Goal: Transaction & Acquisition: Purchase product/service

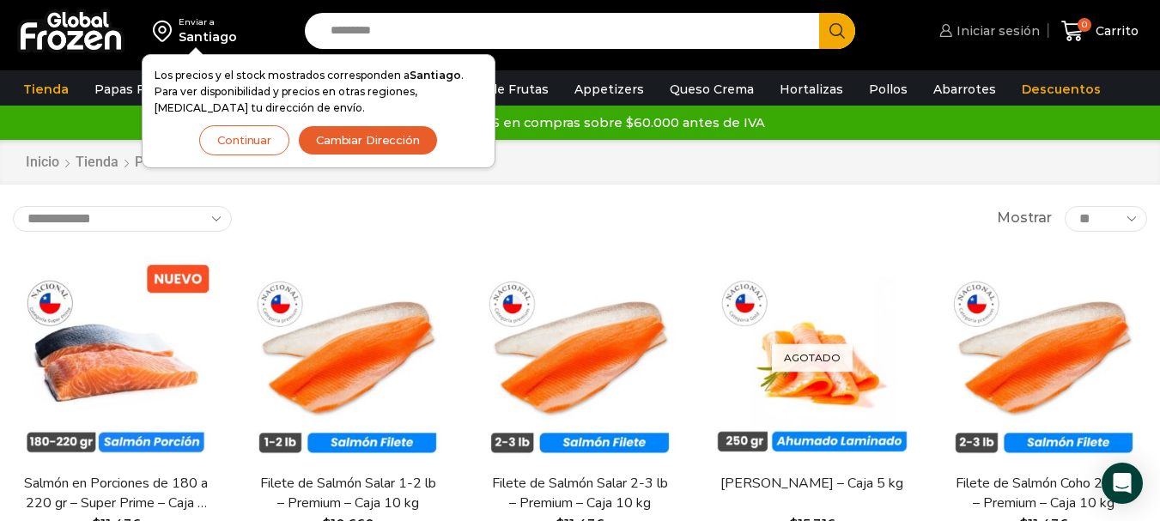
click at [1013, 29] on span "Iniciar sesión" at bounding box center [996, 30] width 88 height 17
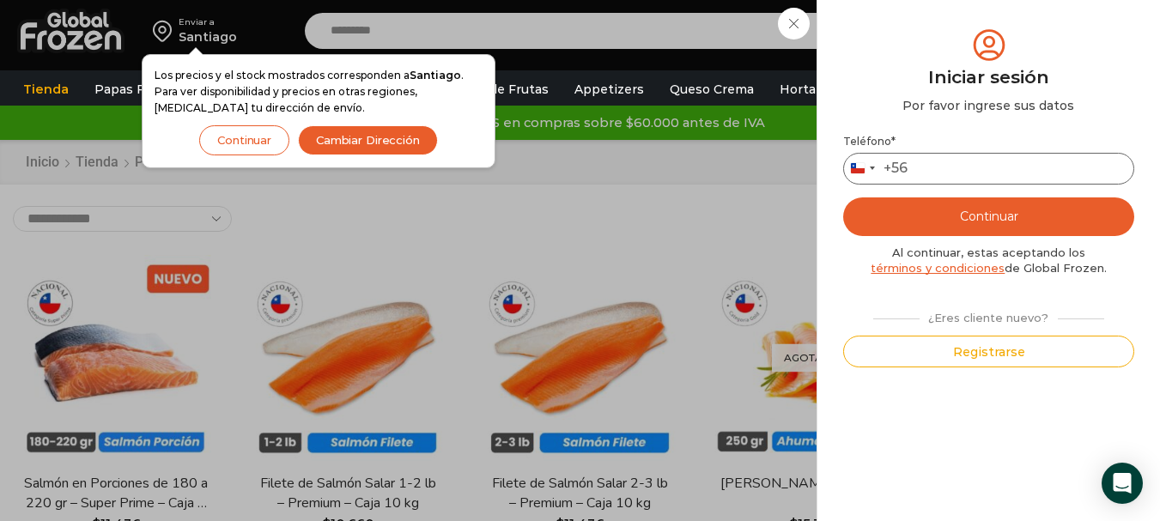
click at [968, 161] on input "Teléfono *" at bounding box center [988, 169] width 291 height 32
type input "*********"
click at [995, 210] on button "Continuar" at bounding box center [988, 216] width 291 height 39
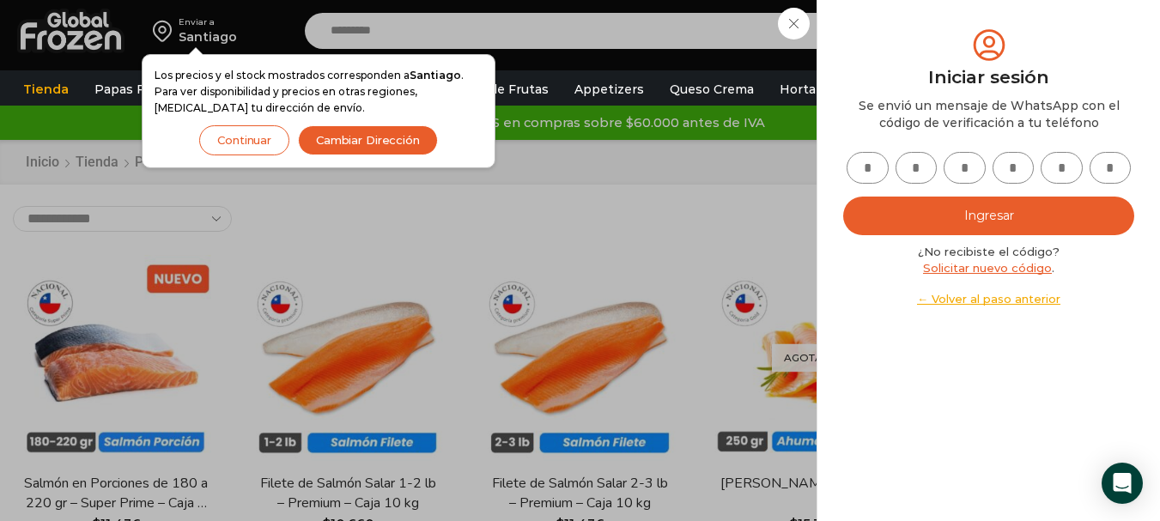
click at [866, 173] on input "text" at bounding box center [867, 168] width 42 height 32
type input "*"
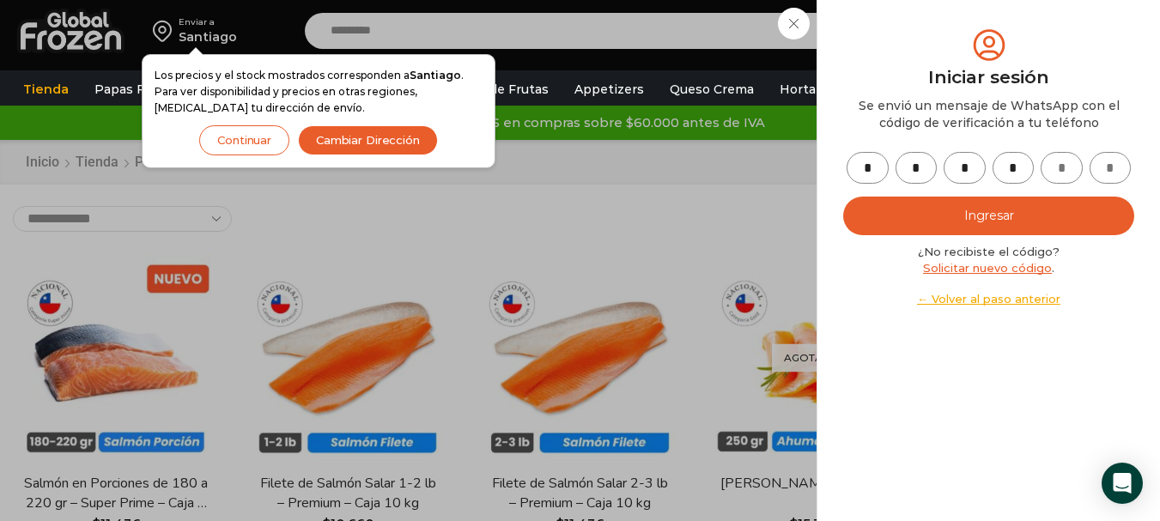
type input "*"
click at [961, 202] on button "Ingresar" at bounding box center [988, 216] width 291 height 39
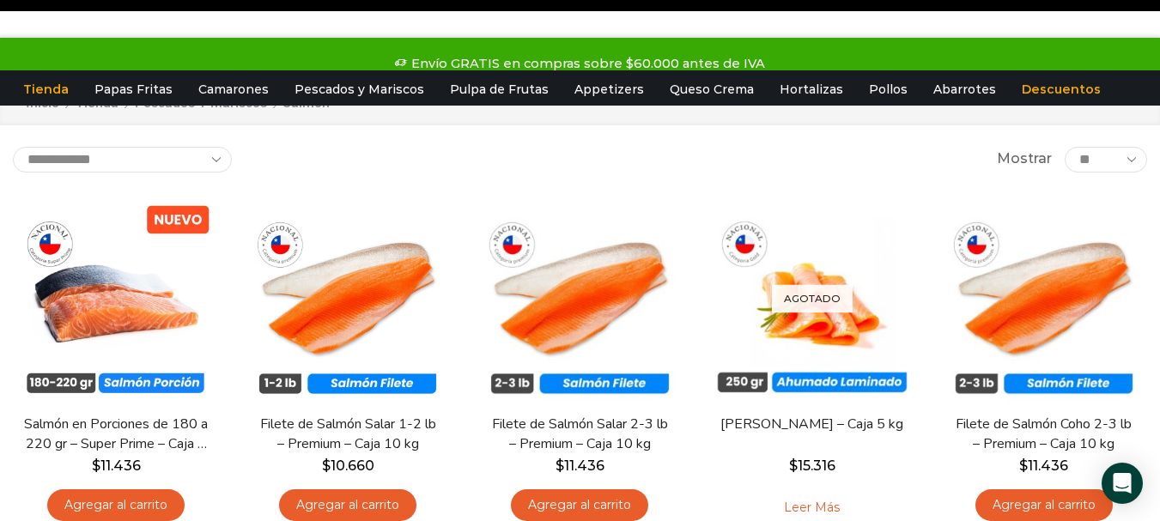
scroll to position [86, 0]
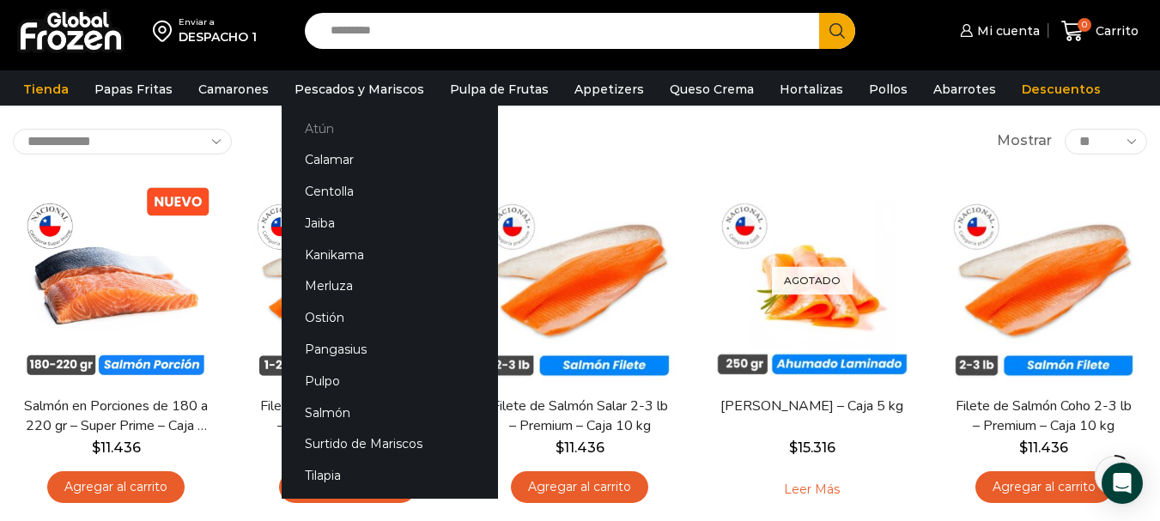
click at [336, 121] on link "Atún" at bounding box center [390, 128] width 216 height 32
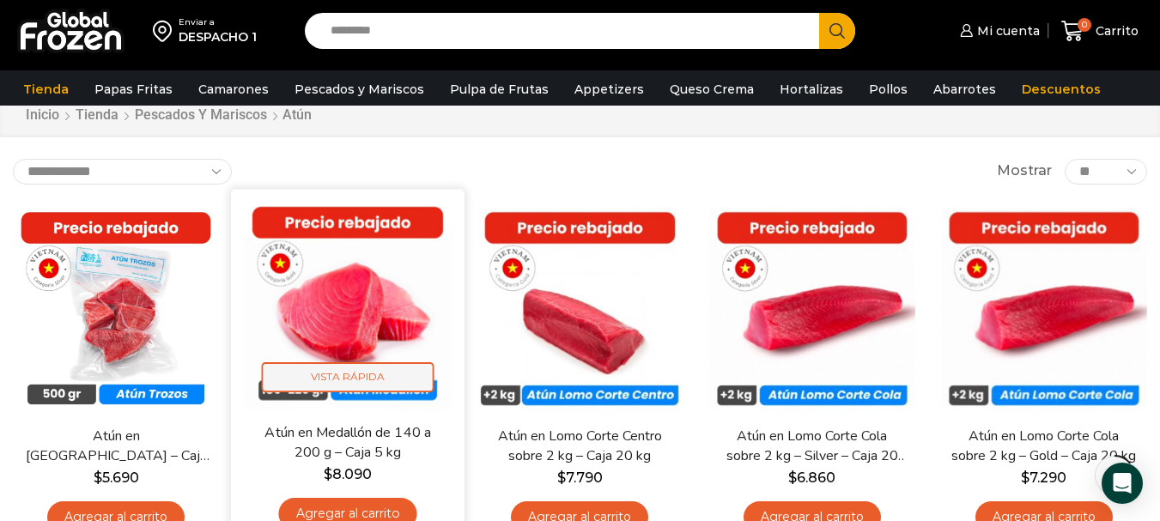
scroll to position [86, 0]
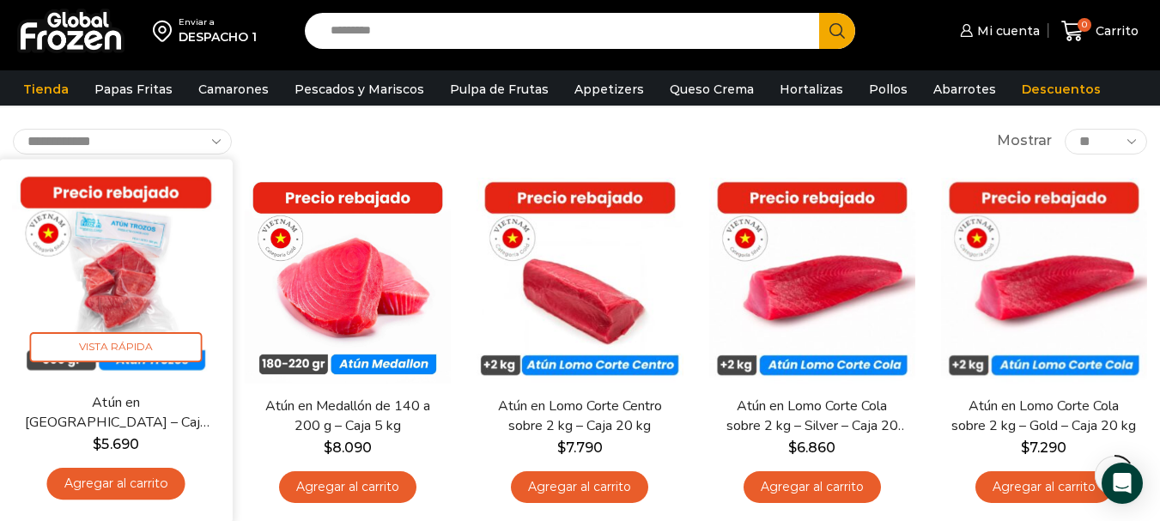
click at [118, 484] on link "Agregar al carrito" at bounding box center [116, 484] width 138 height 32
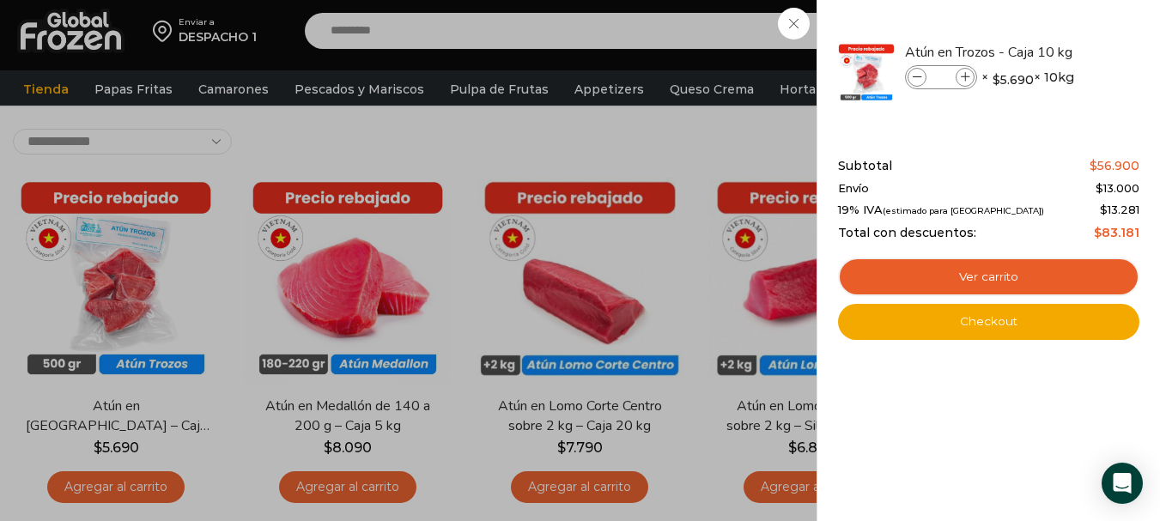
click at [1057, 52] on div "1 Carrito 1 1 Shopping Cart *" at bounding box center [1100, 31] width 86 height 40
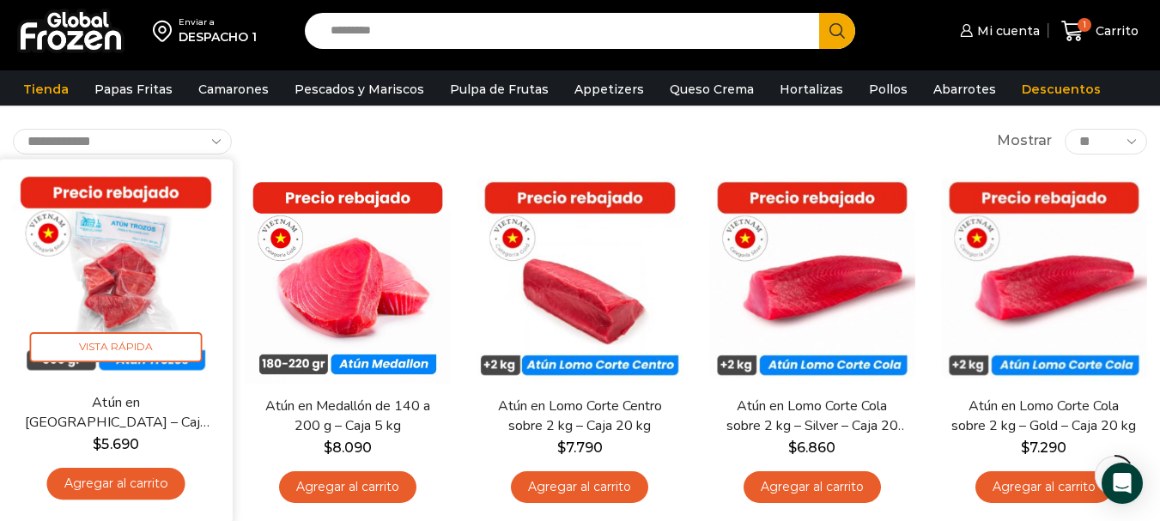
click at [63, 472] on link "Agregar al carrito" at bounding box center [116, 484] width 138 height 32
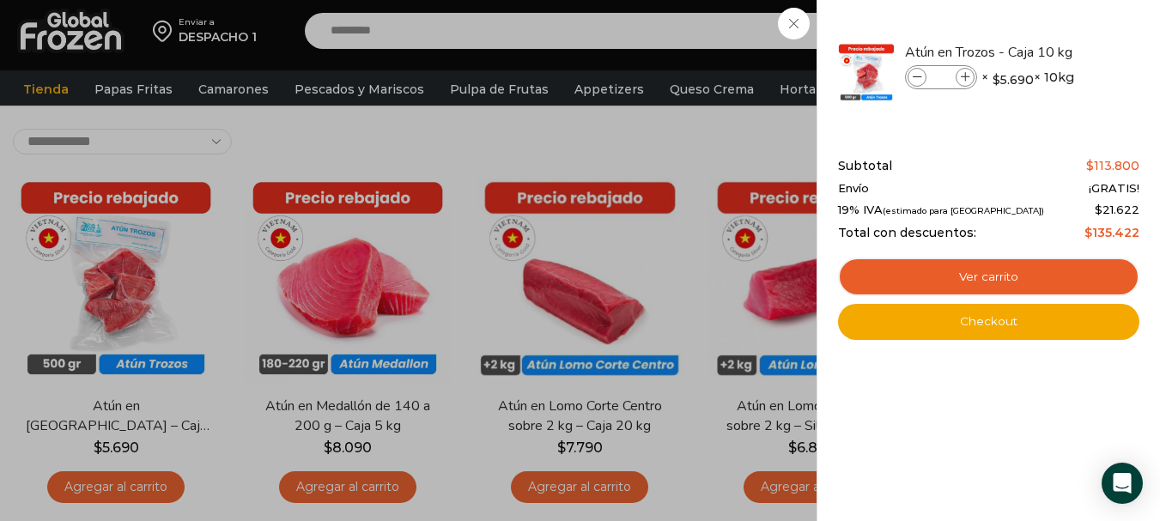
click at [1057, 52] on div "2 Carrito 2 2 Shopping Cart *" at bounding box center [1100, 31] width 86 height 40
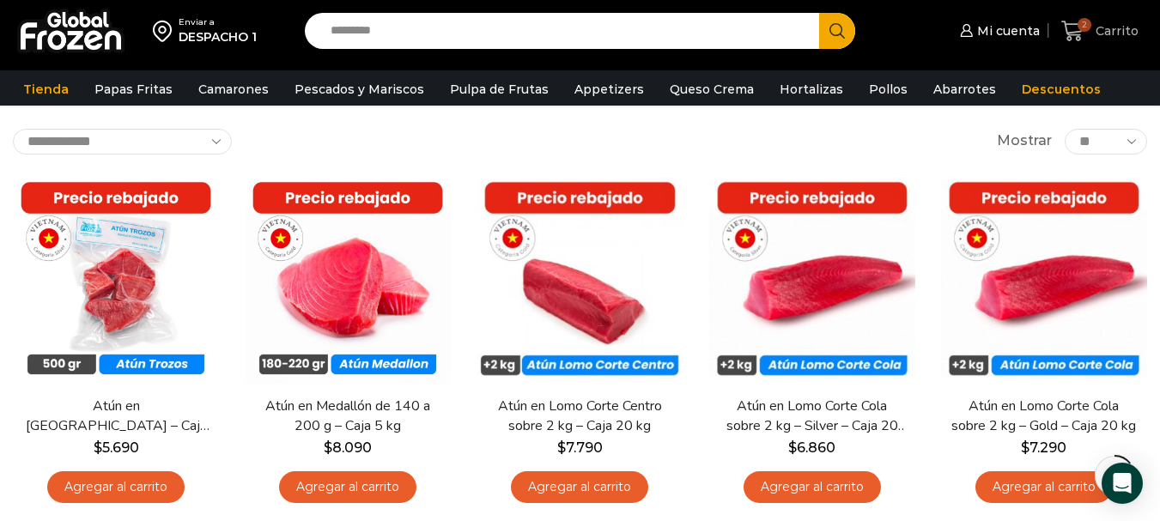
click at [1088, 25] on span "2" at bounding box center [1084, 25] width 14 height 14
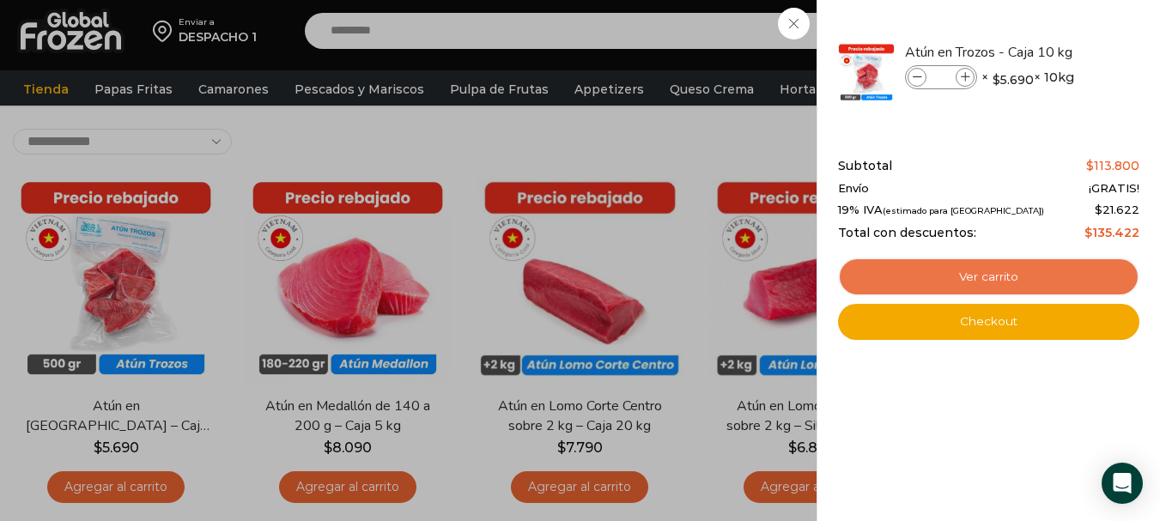
click at [986, 265] on link "Ver carrito" at bounding box center [988, 277] width 301 height 39
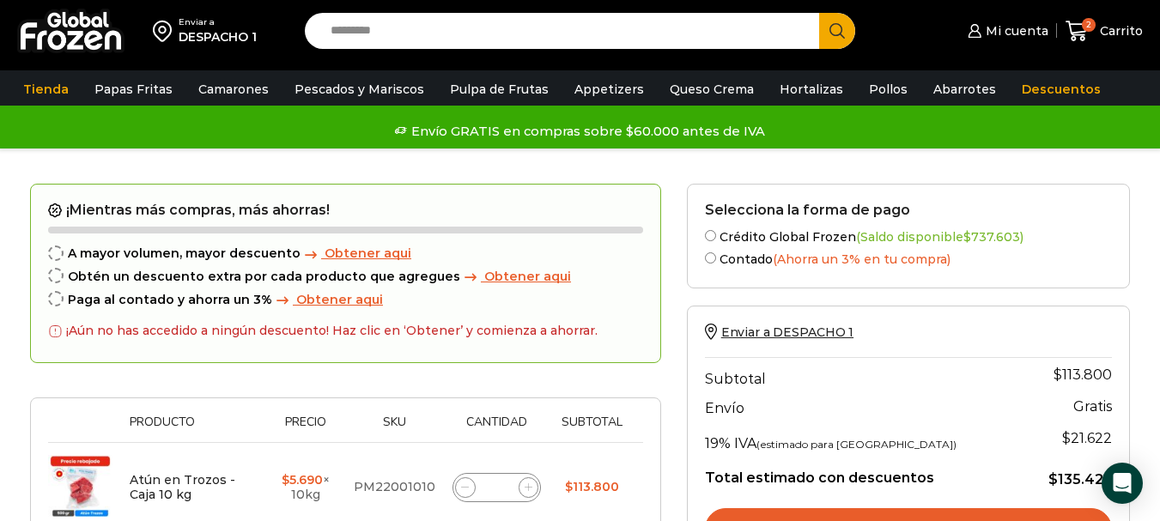
scroll to position [258, 0]
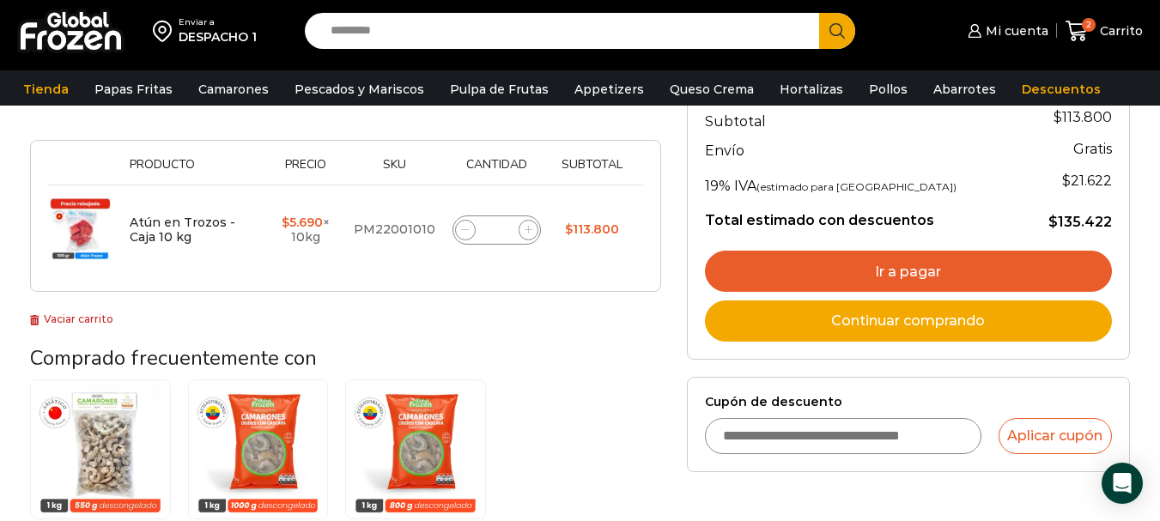
click at [882, 268] on link "Ir a pagar" at bounding box center [908, 271] width 407 height 41
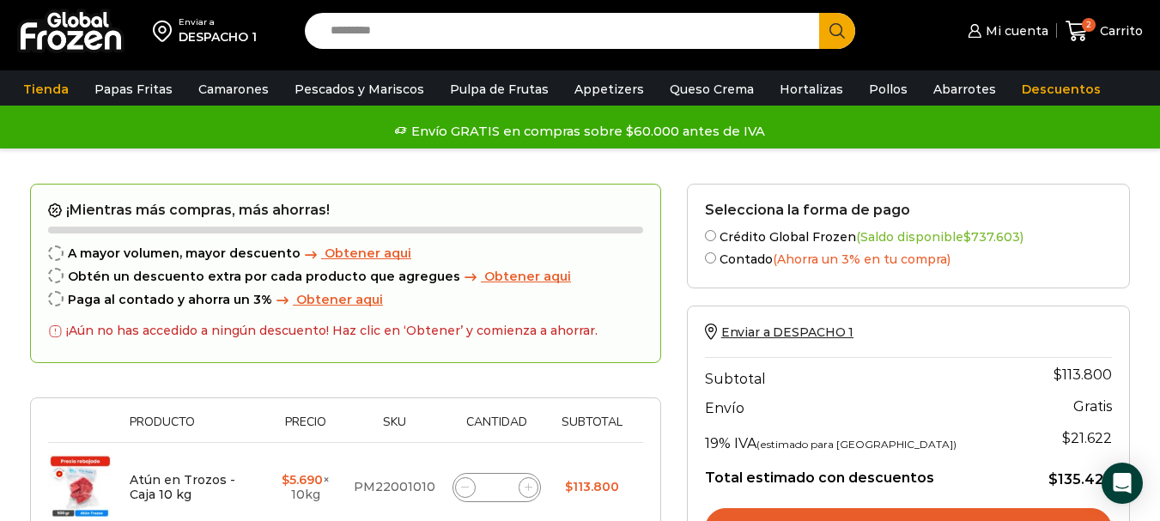
scroll to position [88, 0]
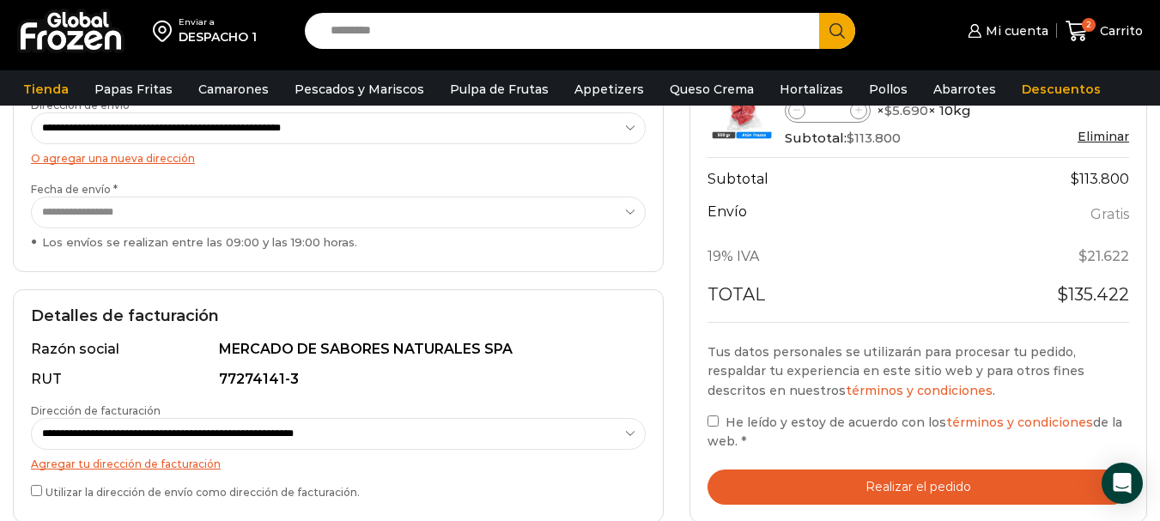
scroll to position [429, 0]
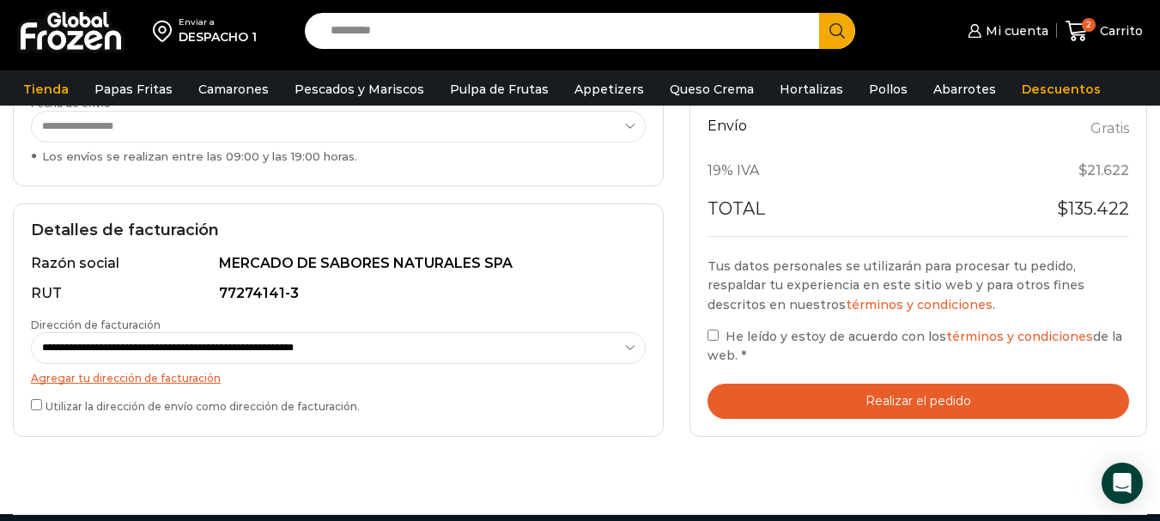
drag, startPoint x: 846, startPoint y: 403, endPoint x: 838, endPoint y: 429, distance: 27.1
click at [838, 429] on div "Tu pedido Product Atún en Trozos - Caja 10 kg Atún en Trozos - Caja 10 kg canti…" at bounding box center [918, 174] width 458 height 523
click at [706, 334] on div "Tu pedido Product Atún en Trozos - Caja 10 kg Atún en Trozos - Caja 10 kg canti…" at bounding box center [918, 174] width 458 height 523
drag, startPoint x: 796, startPoint y: 403, endPoint x: 799, endPoint y: 438, distance: 35.4
click at [799, 438] on div "Carrito de compras Checkout Estado del pedido ¿Tenés un cupón de descuento? Hac…" at bounding box center [580, 116] width 1160 height 795
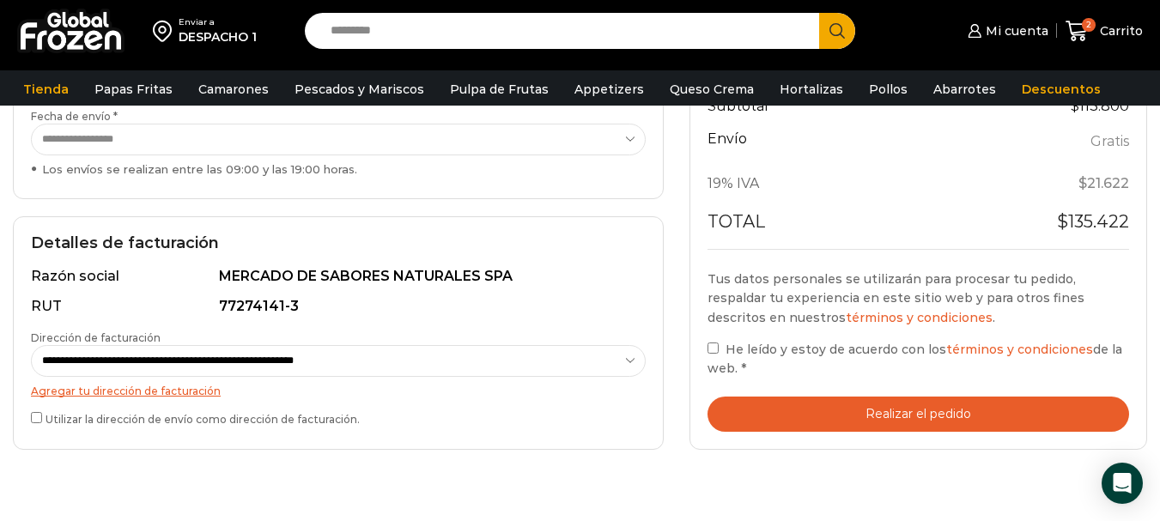
scroll to position [515, 0]
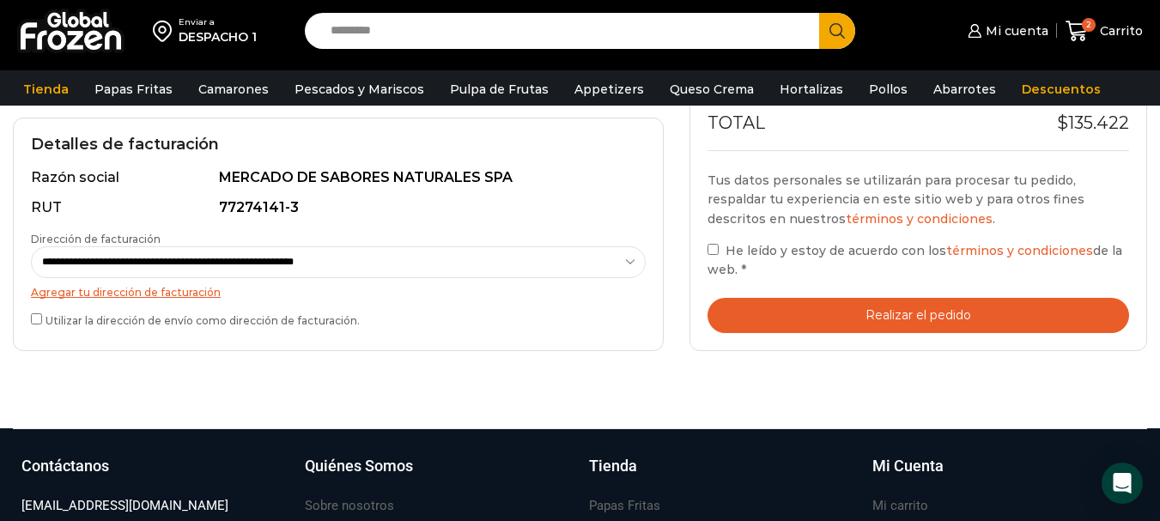
click at [807, 317] on button "Realizar el pedido" at bounding box center [917, 315] width 421 height 35
